Goal: Find specific page/section: Find specific page/section

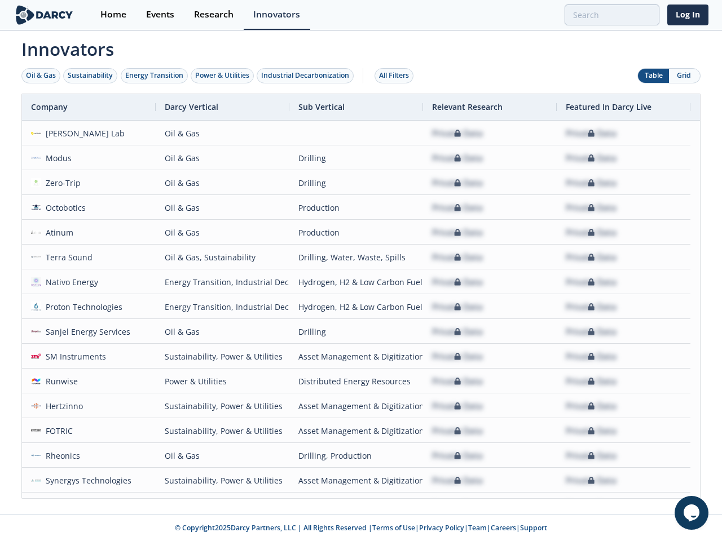
click at [41, 76] on div "Oil & Gas" at bounding box center [41, 75] width 30 height 10
click at [91, 76] on div "Sustainability" at bounding box center [90, 75] width 45 height 10
click at [154, 76] on div "Energy Transition" at bounding box center [154, 75] width 58 height 10
click at [223, 76] on div "Power & Utilities" at bounding box center [222, 75] width 54 height 10
click at [307, 76] on div "Industrial Decarbonization" at bounding box center [305, 75] width 88 height 10
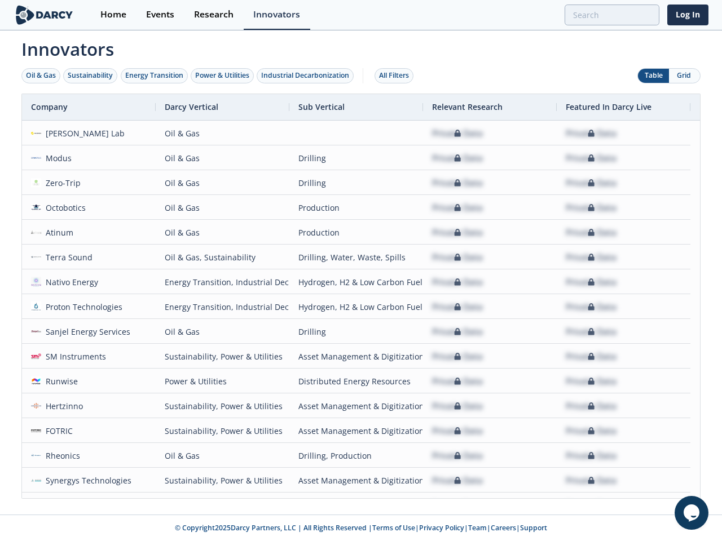
click at [397, 76] on div "All Filters" at bounding box center [394, 75] width 30 height 10
